Goal: Browse casually

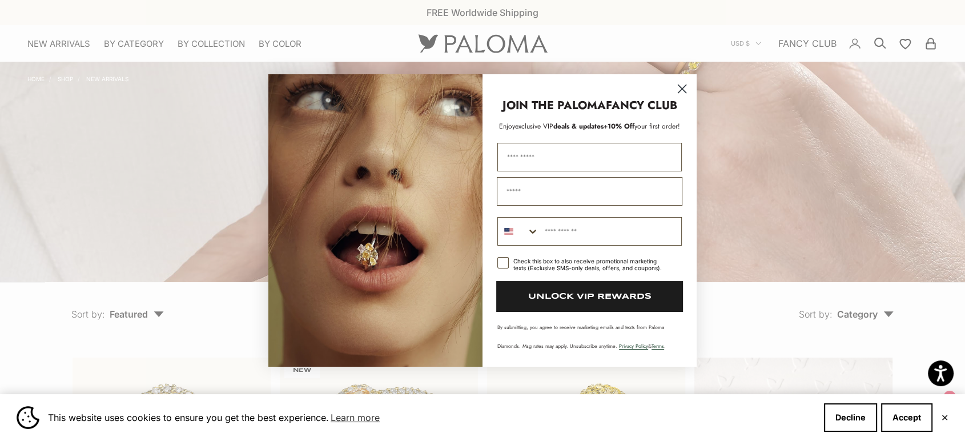
drag, startPoint x: 729, startPoint y: 1, endPoint x: 682, endPoint y: 47, distance: 65.4
click at [682, 79] on circle "Close dialog" at bounding box center [682, 88] width 19 height 19
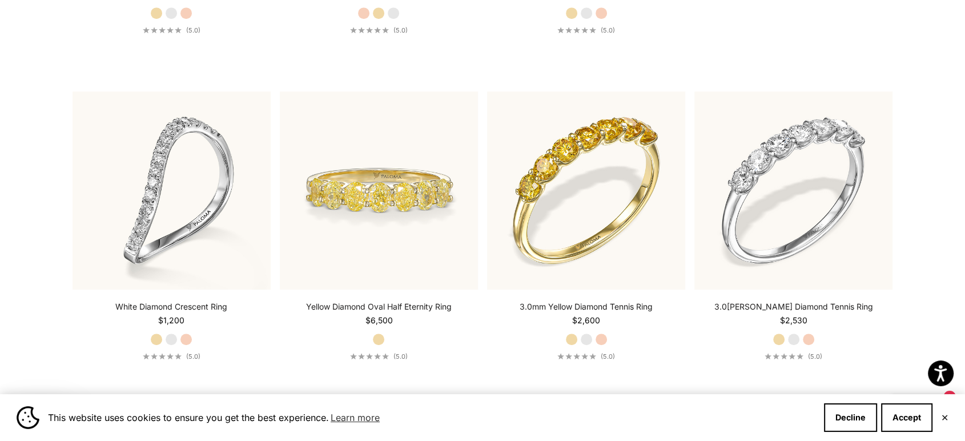
scroll to position [634, 0]
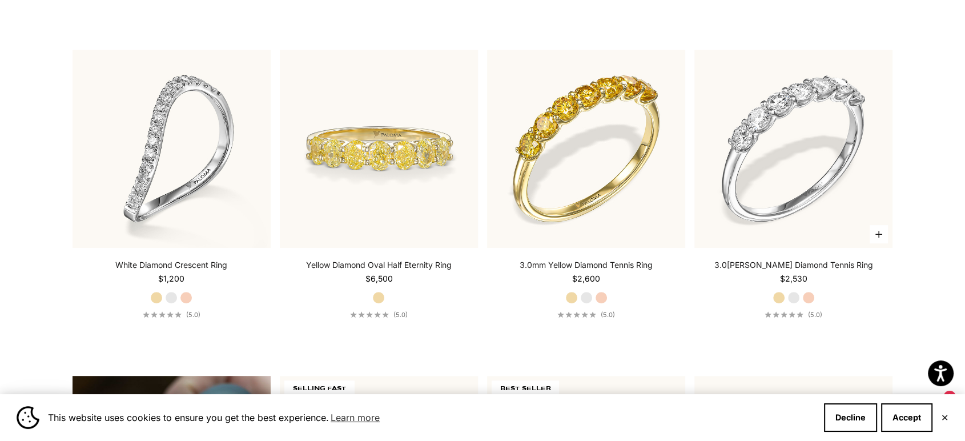
click at [789, 304] on label "Rose Gold" at bounding box center [808, 297] width 13 height 13
click at [789, 304] on label "White Gold" at bounding box center [794, 297] width 13 height 13
click at [777, 304] on label "Yellow Gold" at bounding box center [779, 297] width 13 height 13
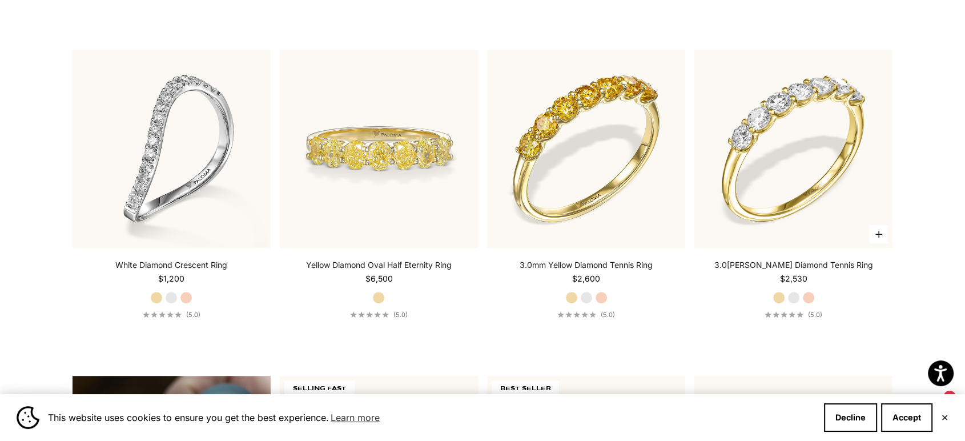
click at [789, 304] on label "Rose Gold" at bounding box center [808, 297] width 13 height 13
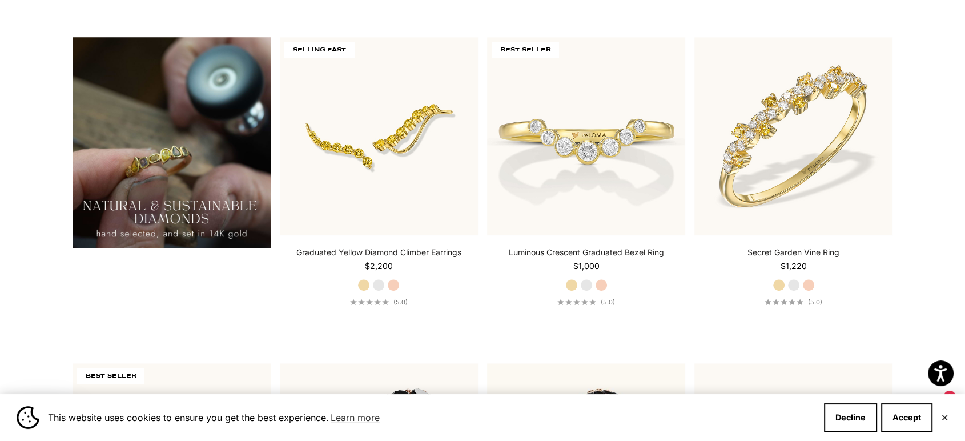
scroll to position [951, 0]
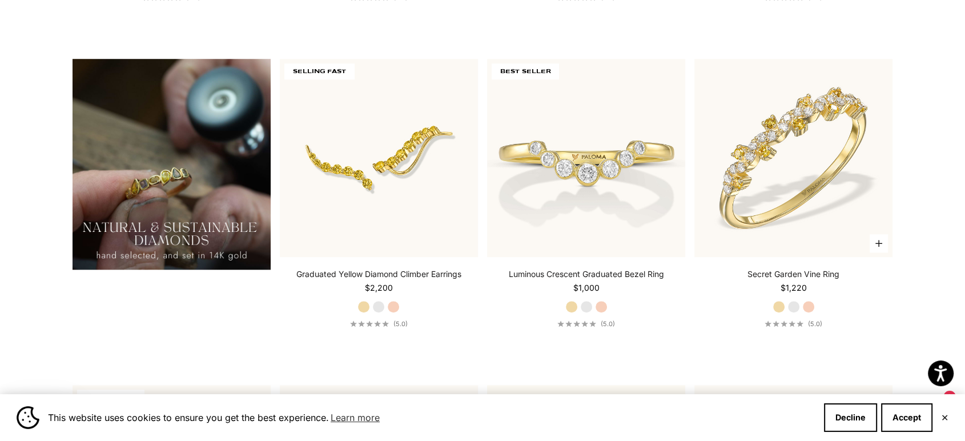
click at [789, 313] on label "White Gold" at bounding box center [794, 306] width 13 height 13
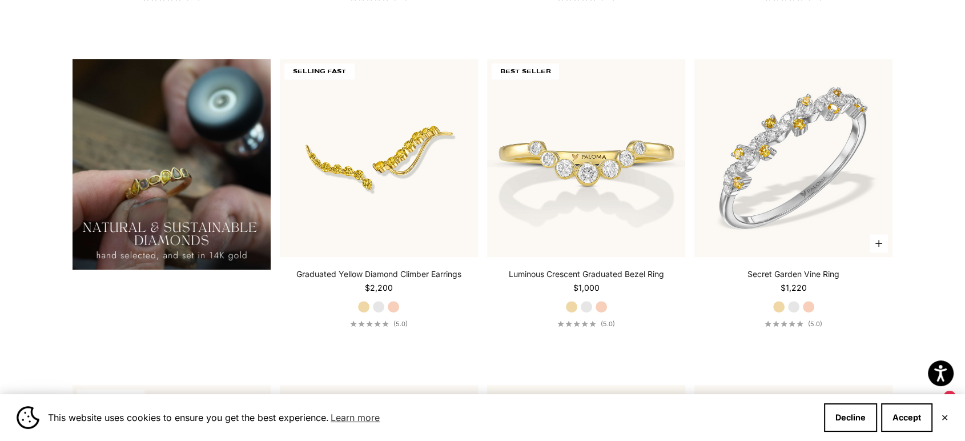
click at [789, 313] on label "Rose Gold" at bounding box center [808, 306] width 13 height 13
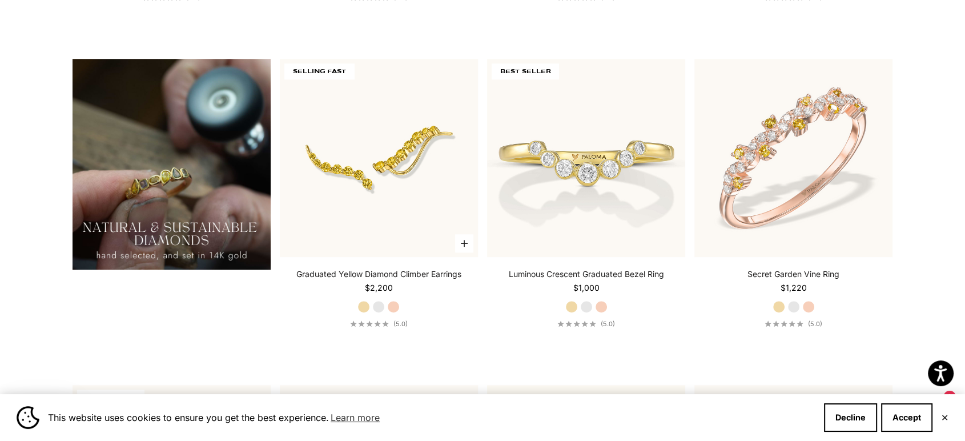
click at [399, 313] on label "Rose Gold" at bounding box center [393, 306] width 13 height 13
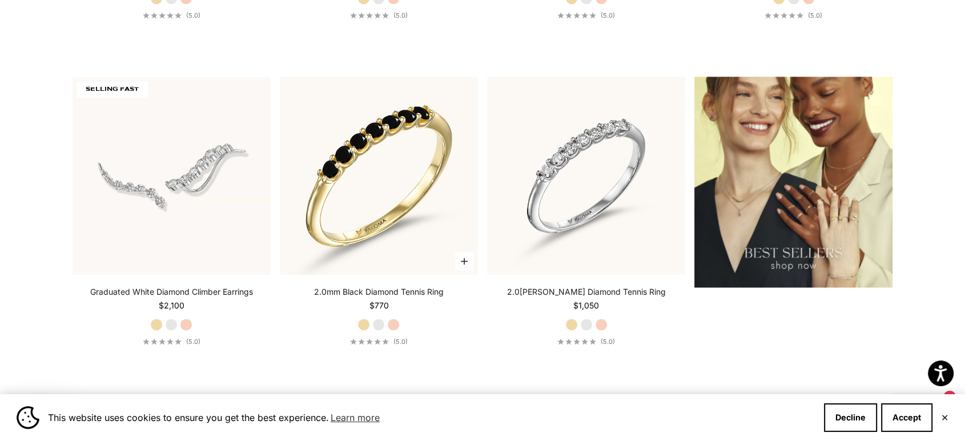
scroll to position [1649, 0]
